Goal: Transaction & Acquisition: Purchase product/service

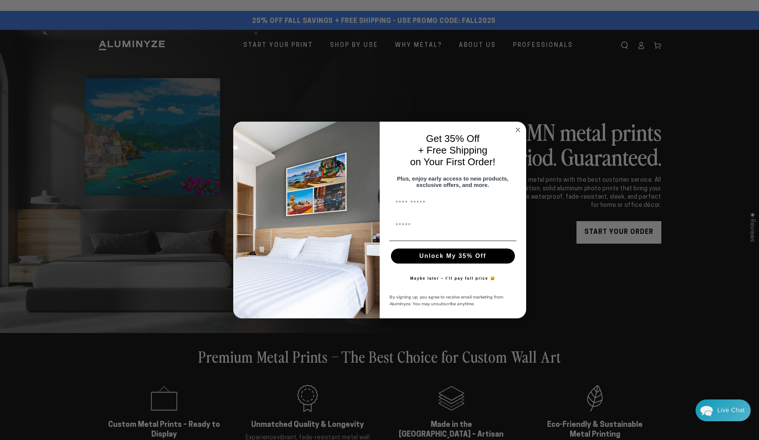
click at [518, 128] on icon "Close dialog" at bounding box center [518, 130] width 4 height 4
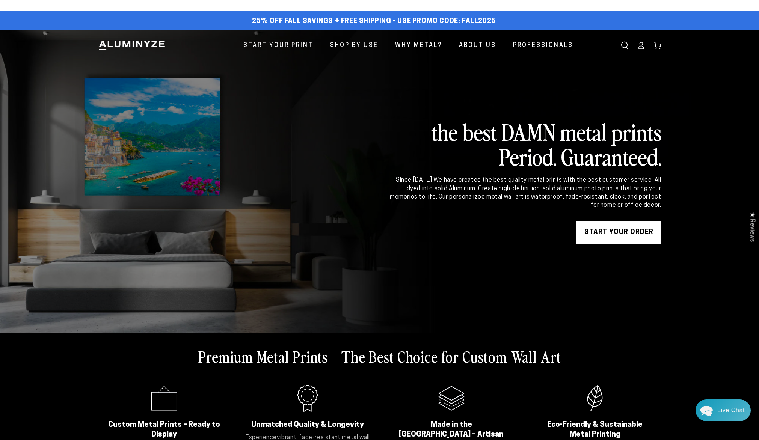
click at [607, 234] on link "START YOUR Order" at bounding box center [618, 232] width 85 height 23
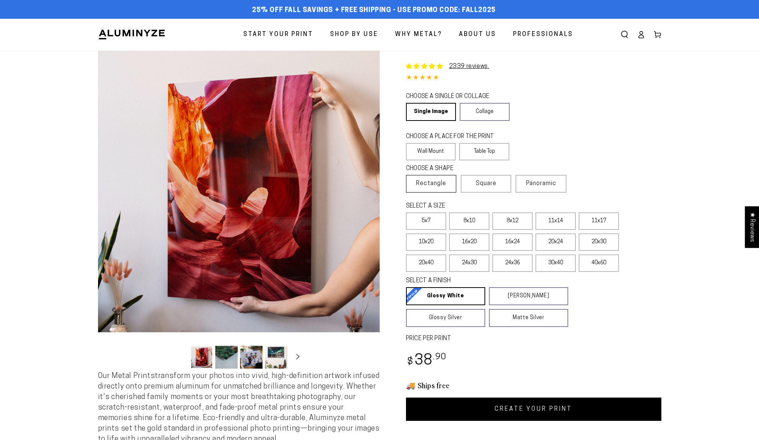
select select "**********"
click at [518, 267] on label "24x36" at bounding box center [512, 263] width 40 height 17
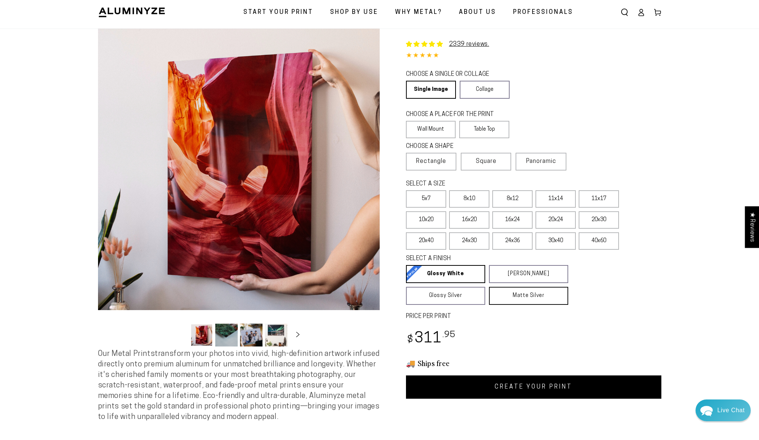
scroll to position [24, 0]
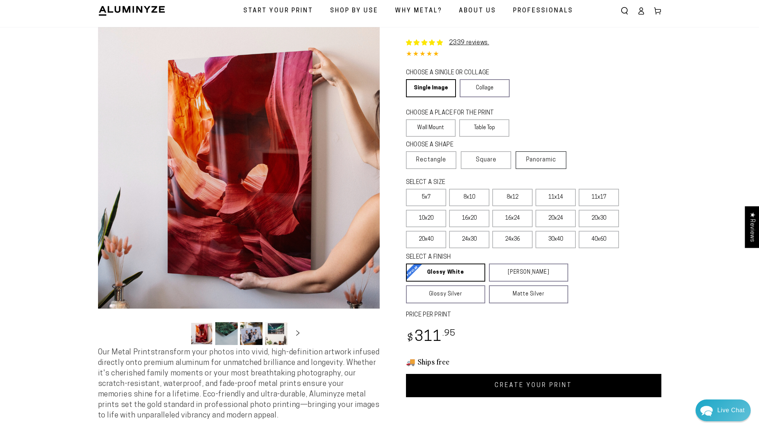
click at [545, 160] on span "Panoramic" at bounding box center [541, 160] width 30 height 6
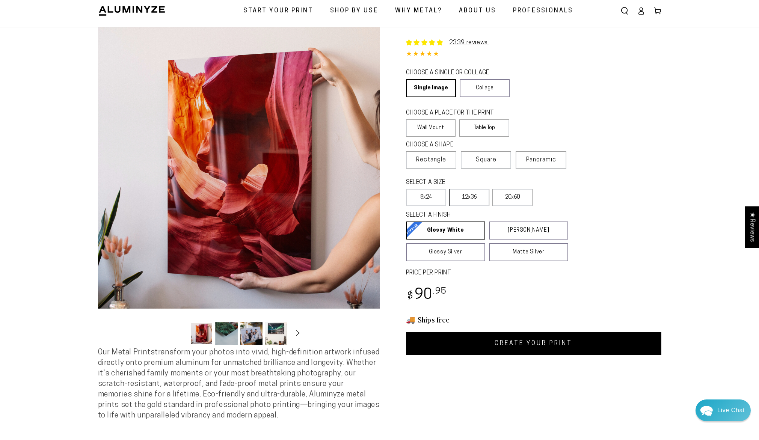
click at [475, 202] on label "12x36" at bounding box center [469, 197] width 40 height 17
click at [446, 161] on label "Rectangle" at bounding box center [431, 160] width 50 height 18
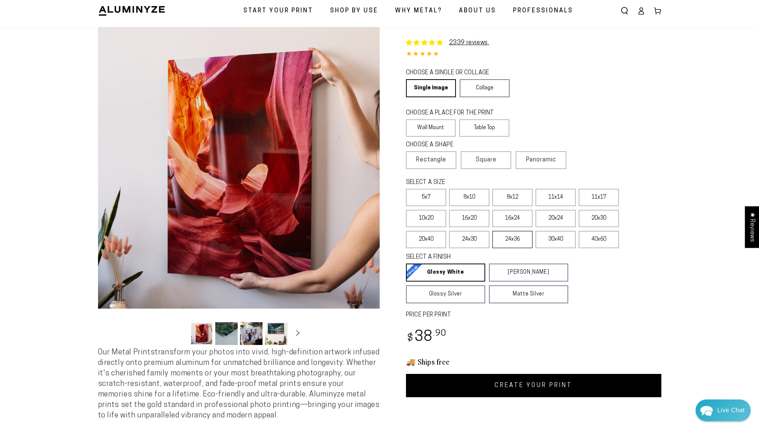
click at [511, 241] on label "24x36" at bounding box center [512, 239] width 40 height 17
click at [533, 384] on link "CREATE YOUR PRINT" at bounding box center [533, 385] width 255 height 23
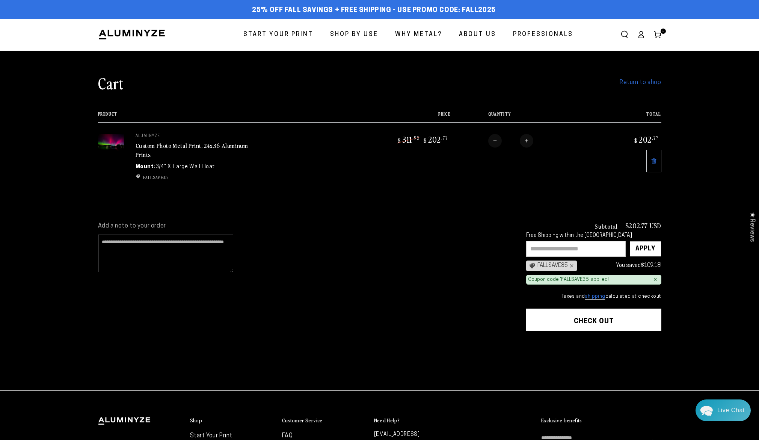
click at [292, 33] on span "Start Your Print" at bounding box center [278, 34] width 70 height 11
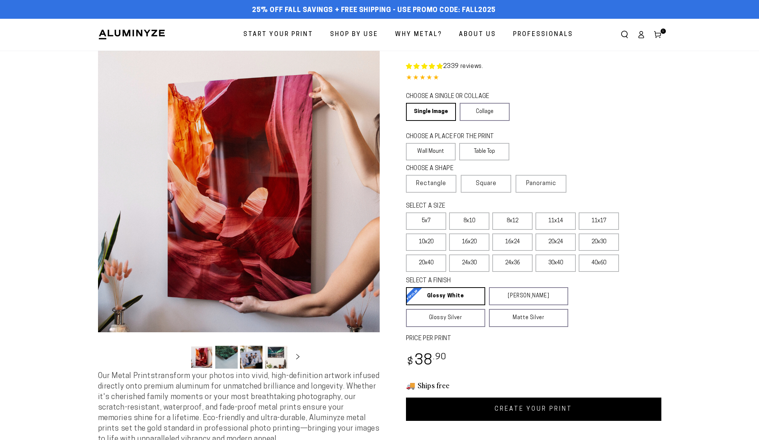
select select "**********"
click at [541, 188] on label "Panoramic" at bounding box center [540, 184] width 50 height 18
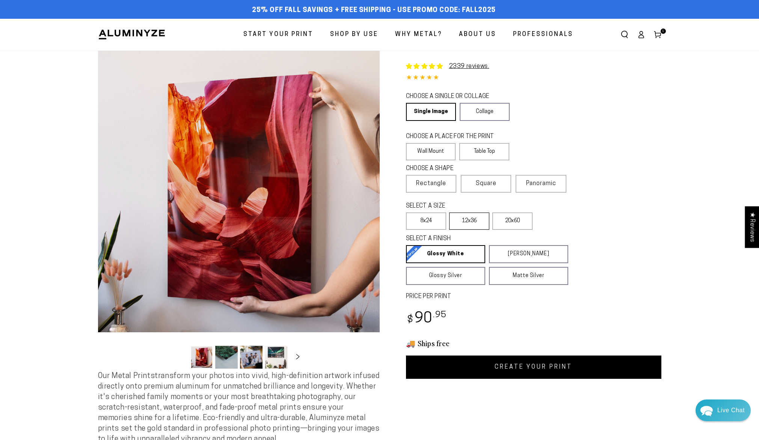
click at [469, 230] on label "12x36" at bounding box center [469, 220] width 40 height 17
click at [536, 369] on link "CREATE YOUR PRINT" at bounding box center [533, 366] width 255 height 23
